Goal: Task Accomplishment & Management: Complete application form

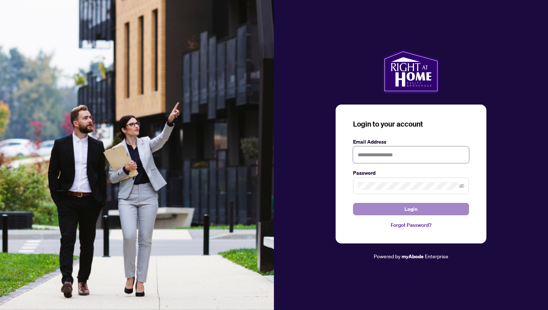
type input "**********"
click at [401, 209] on button "Login" at bounding box center [411, 209] width 116 height 12
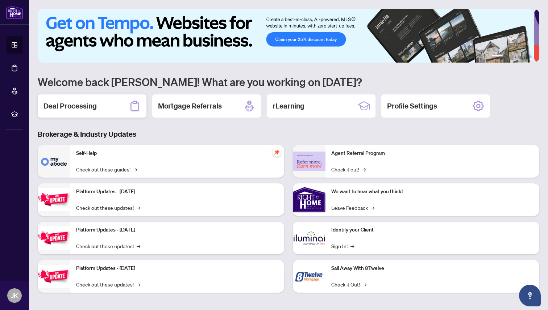
click at [89, 103] on h2 "Deal Processing" at bounding box center [69, 106] width 53 height 10
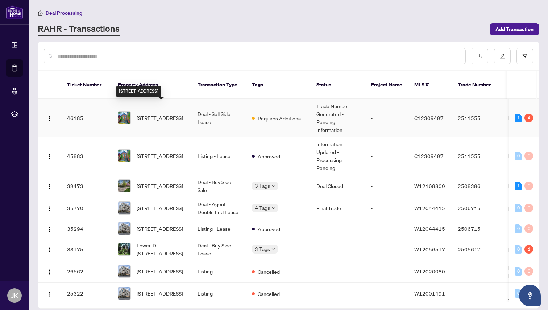
click at [164, 114] on span "[STREET_ADDRESS]" at bounding box center [160, 118] width 46 height 8
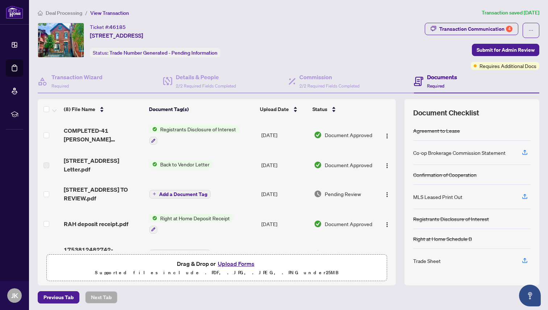
click at [235, 264] on button "Upload Forms" at bounding box center [235, 263] width 41 height 9
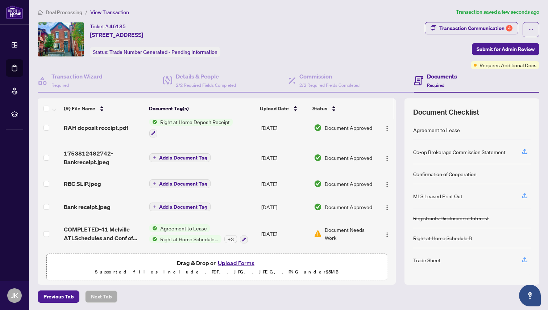
scroll to position [1, 0]
click at [486, 47] on span "Submit for Admin Review" at bounding box center [505, 49] width 58 height 12
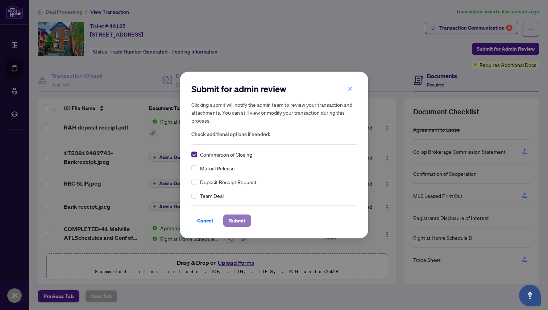
click at [241, 222] on span "Submit" at bounding box center [237, 221] width 16 height 12
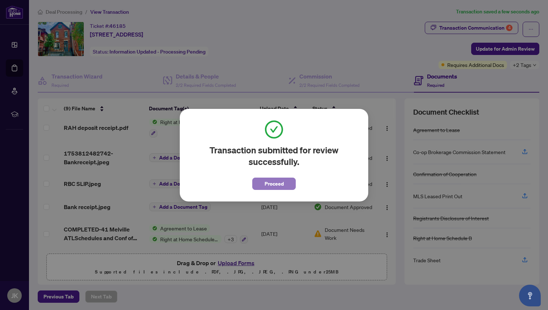
click at [268, 185] on span "Proceed" at bounding box center [273, 184] width 19 height 12
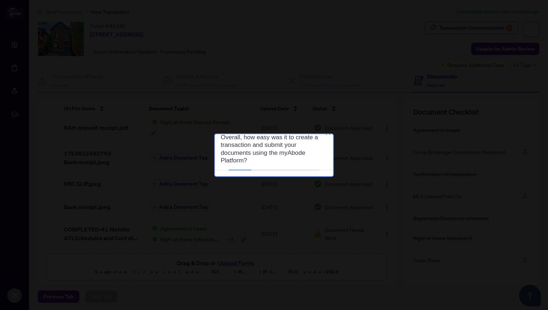
scroll to position [0, 0]
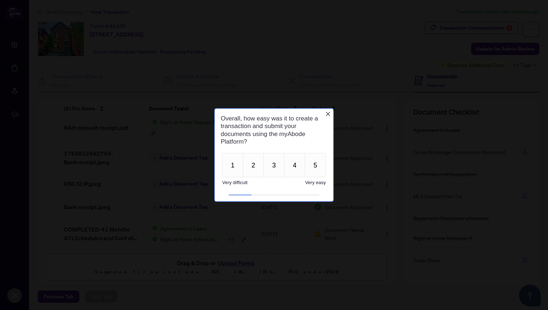
click at [323, 113] on div "Overall, how easy was it to create a transaction and submit your documents usin…" at bounding box center [274, 130] width 118 height 42
click at [327, 114] on icon "Close button" at bounding box center [328, 114] width 4 height 4
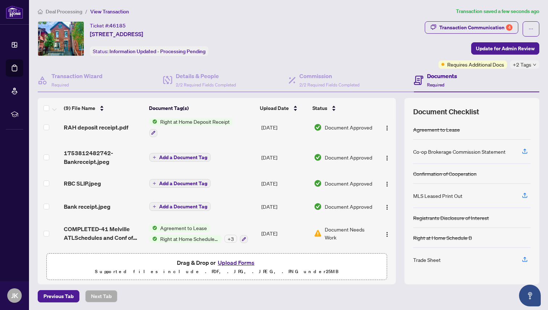
scroll to position [1, 0]
click at [180, 227] on span "Agreement to Lease" at bounding box center [183, 228] width 53 height 8
click at [325, 227] on span "Document Needs Work" at bounding box center [349, 234] width 49 height 16
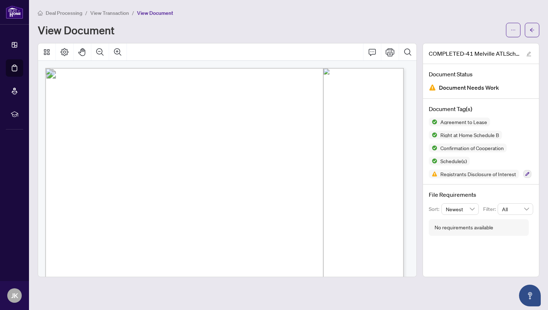
click at [152, 29] on div "View Document" at bounding box center [270, 30] width 464 height 12
click at [101, 12] on span "View Transaction" at bounding box center [109, 13] width 39 height 7
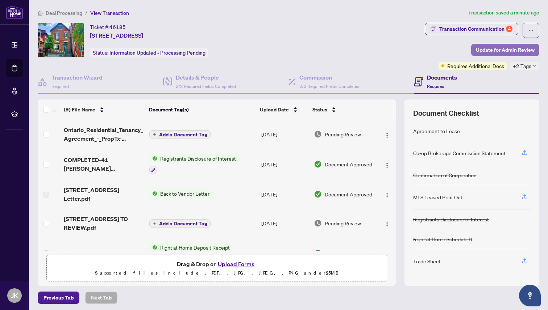
click at [510, 49] on span "Update for Admin Review" at bounding box center [505, 50] width 59 height 12
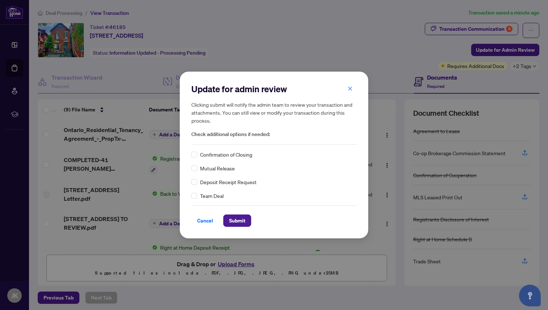
click at [481, 65] on div "Update for admin review Clicking submit will notify the admin team to review yo…" at bounding box center [274, 155] width 548 height 310
click at [200, 222] on span "Cancel" at bounding box center [205, 221] width 16 height 12
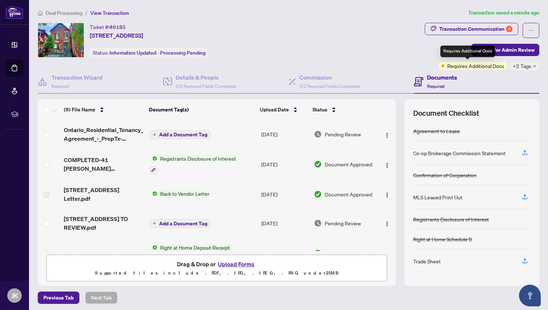
click at [465, 66] on span "Requires Additional Docs" at bounding box center [475, 66] width 57 height 8
click at [532, 66] on icon "down" at bounding box center [534, 66] width 4 height 4
click at [447, 67] on span "Requires Additional Docs" at bounding box center [475, 66] width 57 height 8
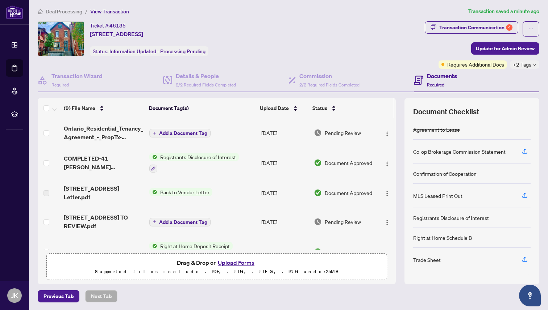
scroll to position [1, 0]
click at [499, 26] on div "Transaction Communication 4" at bounding box center [475, 28] width 73 height 12
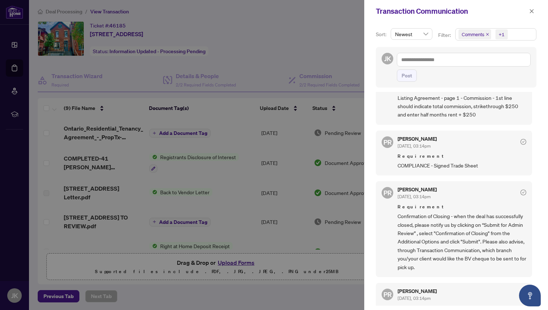
scroll to position [0, 0]
